Goal: Task Accomplishment & Management: Manage account settings

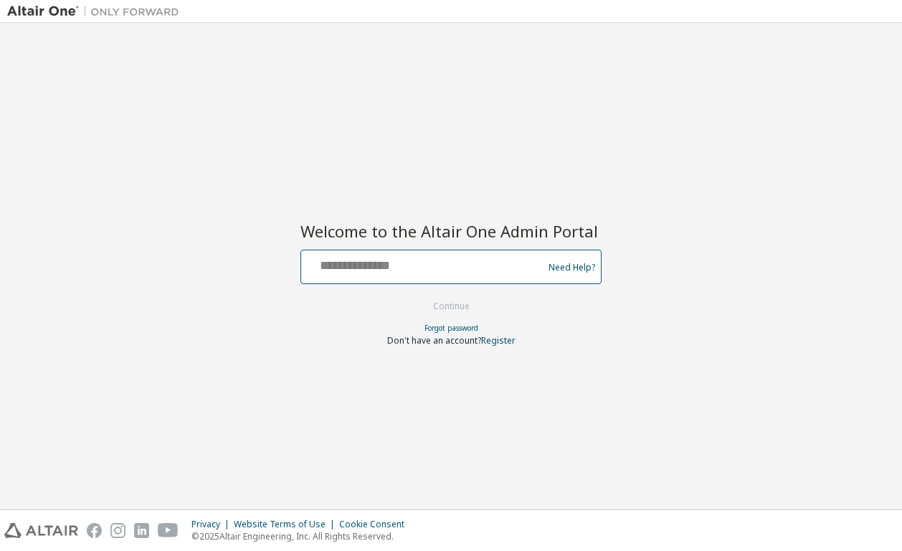
click at [377, 268] on input "text" at bounding box center [424, 263] width 235 height 21
type input "**********"
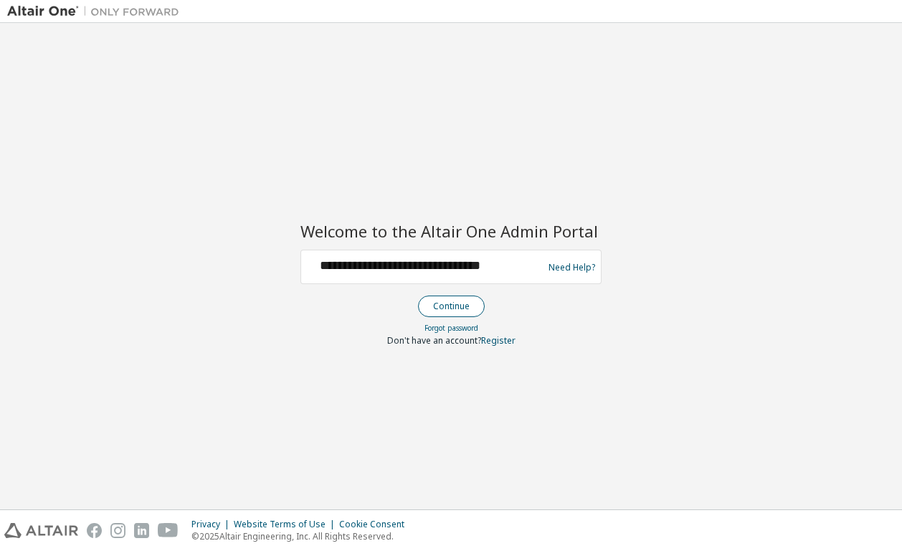
click at [458, 301] on button "Continue" at bounding box center [451, 307] width 67 height 22
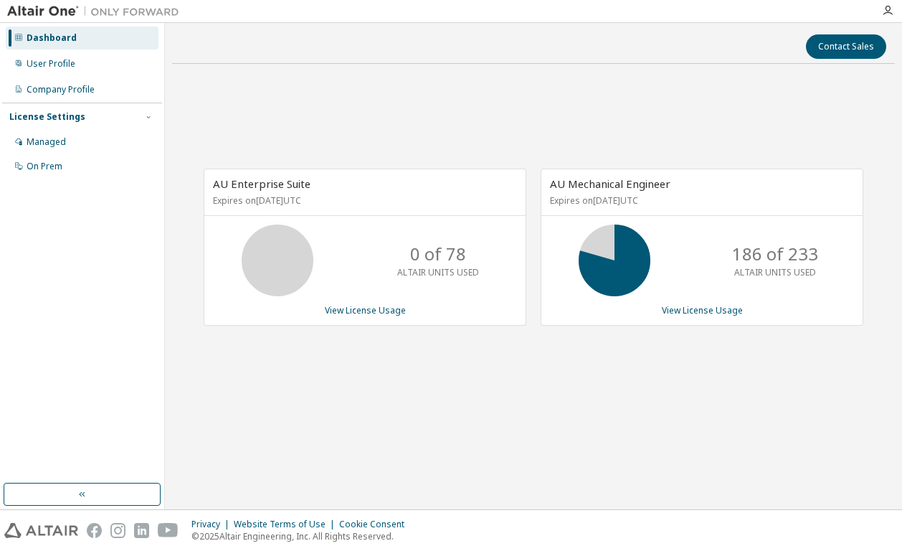
click at [329, 415] on div "AU Enterprise Suite Expires on September 19, 2025 UTC 0 of 78 ALTAIR UNITS USED…" at bounding box center [533, 254] width 723 height 358
click at [590, 377] on div "AU Enterprise Suite Expires on September 19, 2025 UTC 0 of 78 ALTAIR UNITS USED…" at bounding box center [533, 254] width 723 height 358
click at [504, 126] on div "AU Enterprise Suite Expires on September 19, 2025 UTC 0 of 78 ALTAIR UNITS USED…" at bounding box center [533, 254] width 723 height 358
